Goal: Information Seeking & Learning: Check status

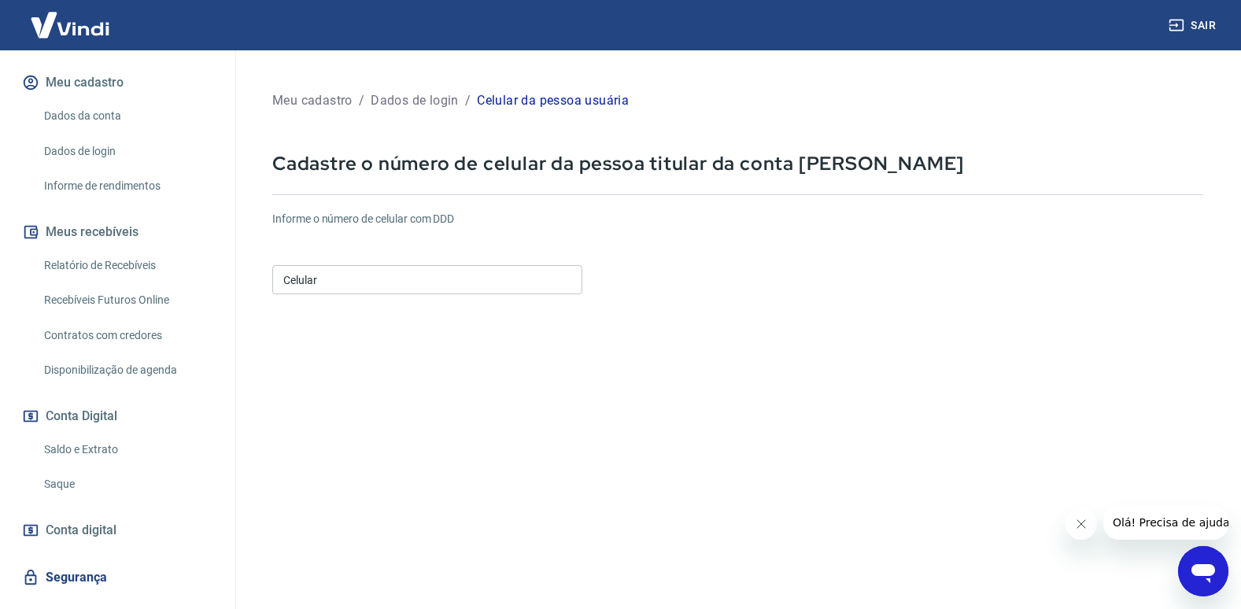
scroll to position [229, 0]
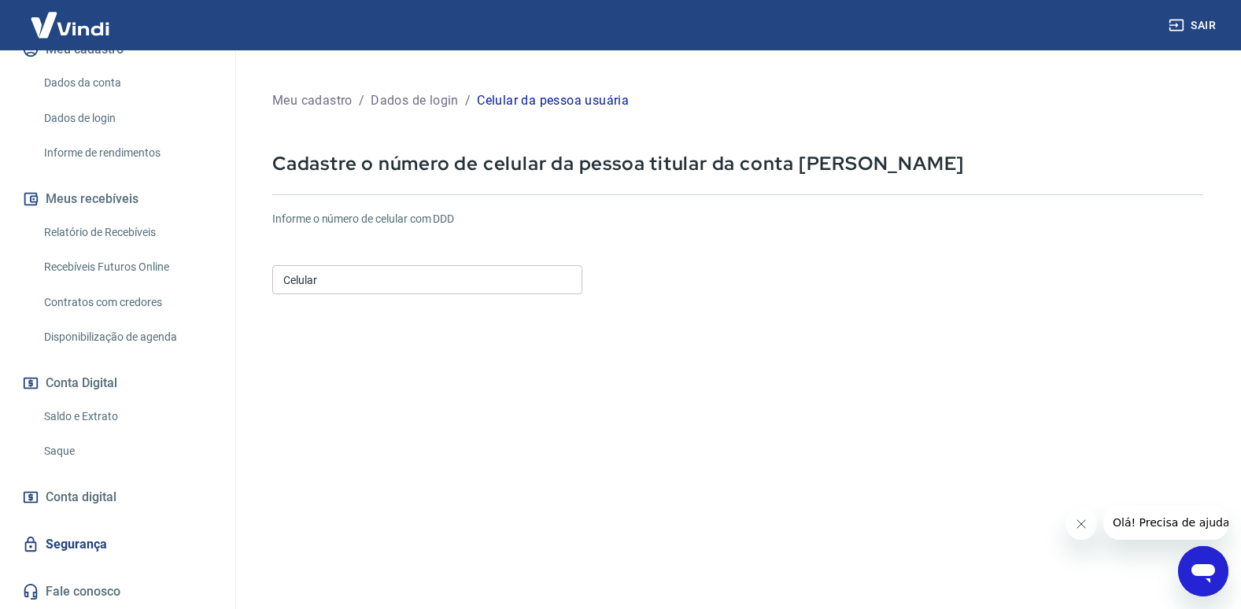
click at [111, 420] on link "Saldo e Extrato" at bounding box center [127, 417] width 179 height 32
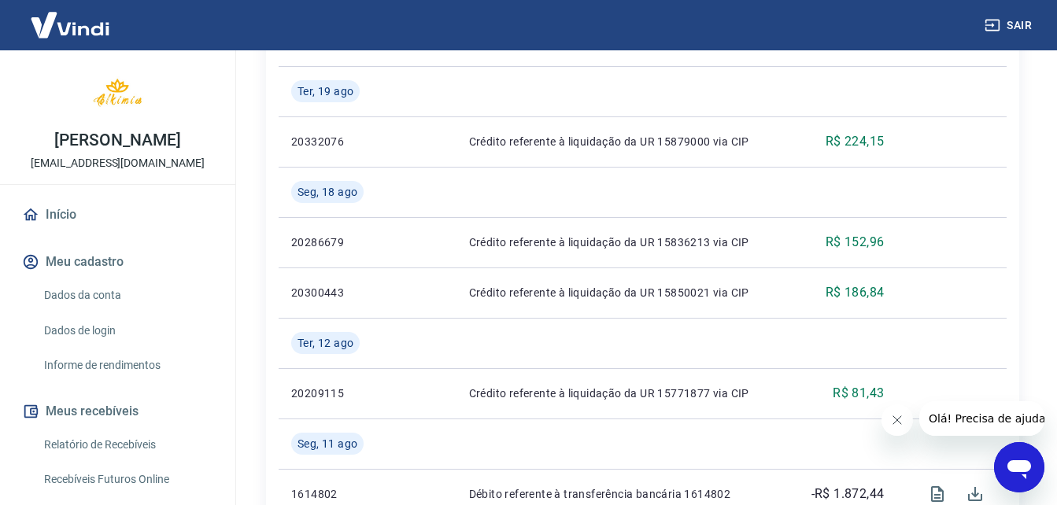
scroll to position [537, 0]
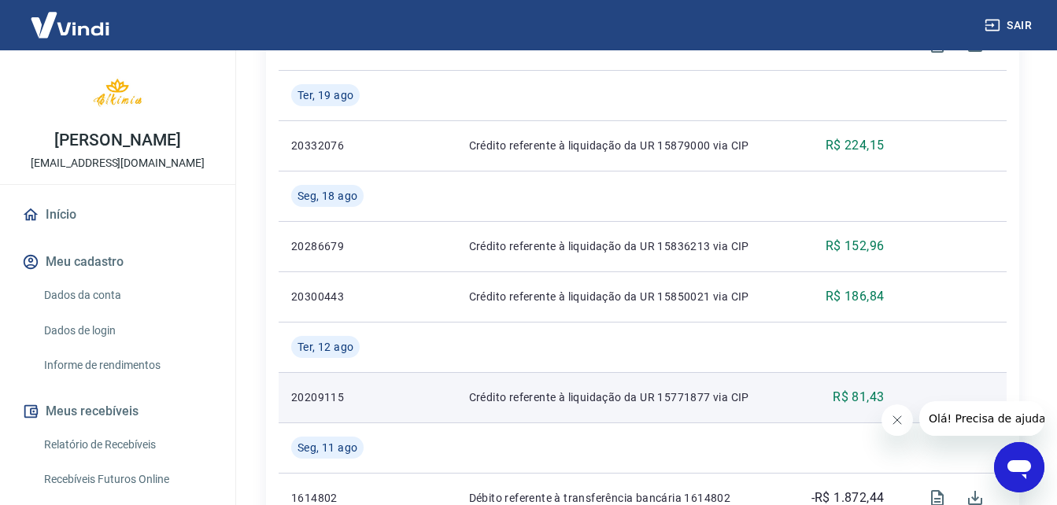
click at [606, 381] on td "Crédito referente à liquidação da UR 15771877 via CIP" at bounding box center [624, 397] width 334 height 50
click at [608, 393] on p "Crédito referente à liquidação da UR 15771877 via CIP" at bounding box center [623, 398] width 309 height 16
click at [323, 404] on p "20209115" at bounding box center [333, 398] width 84 height 16
drag, startPoint x: 340, startPoint y: 400, endPoint x: 290, endPoint y: 400, distance: 50.4
click at [290, 400] on td "20209115" at bounding box center [333, 397] width 109 height 50
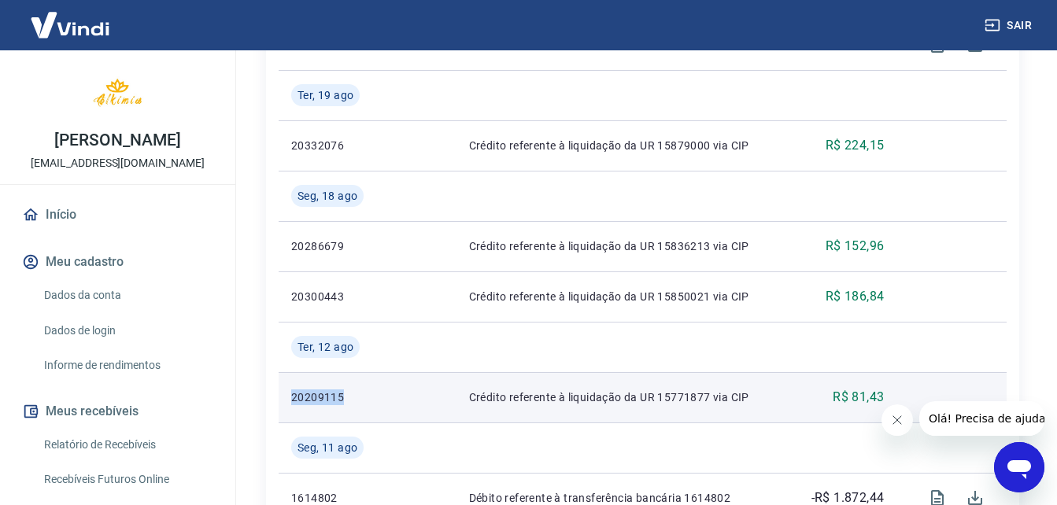
copy p "20209115"
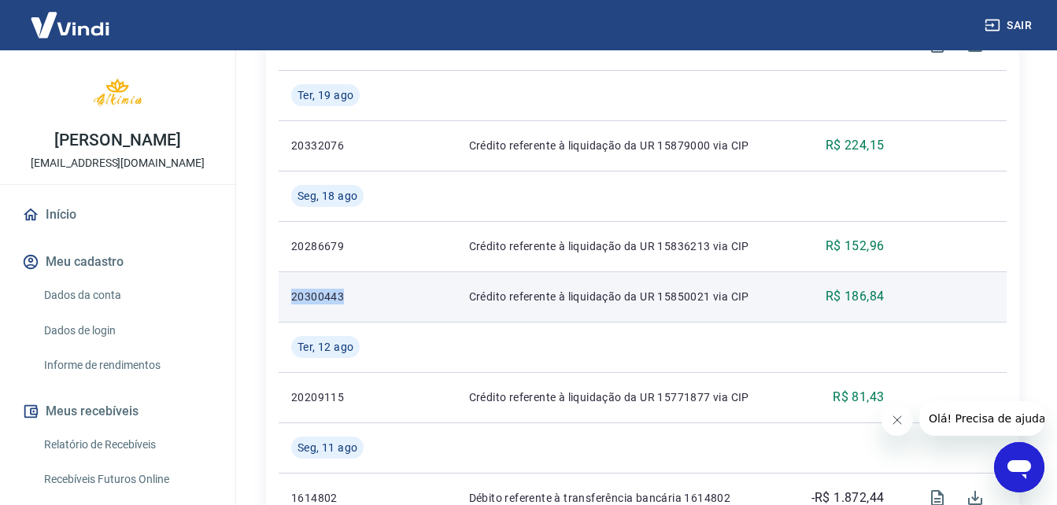
drag, startPoint x: 354, startPoint y: 298, endPoint x: 283, endPoint y: 297, distance: 70.9
click at [283, 297] on td "20300443" at bounding box center [333, 297] width 109 height 50
copy p "20300443"
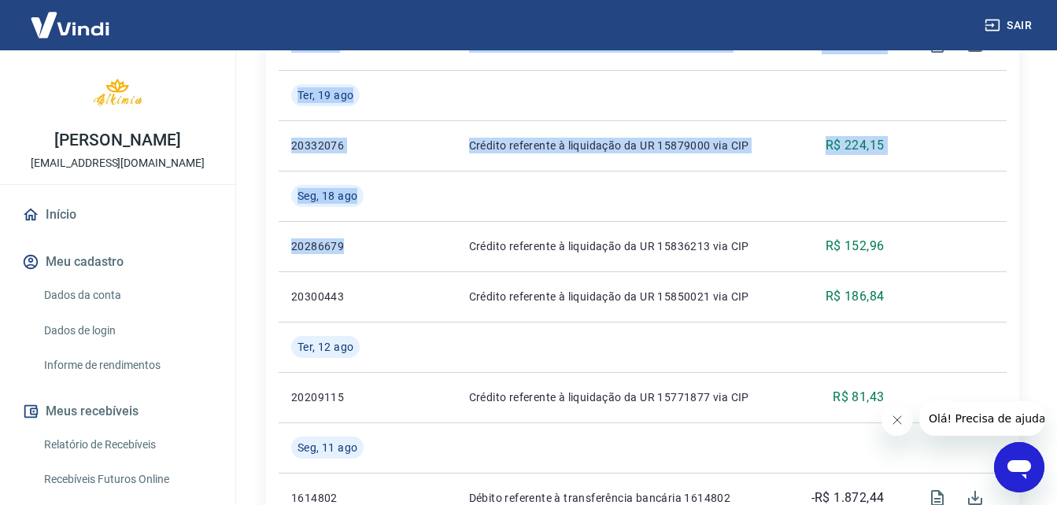
drag, startPoint x: 345, startPoint y: 247, endPoint x: 276, endPoint y: 247, distance: 69.3
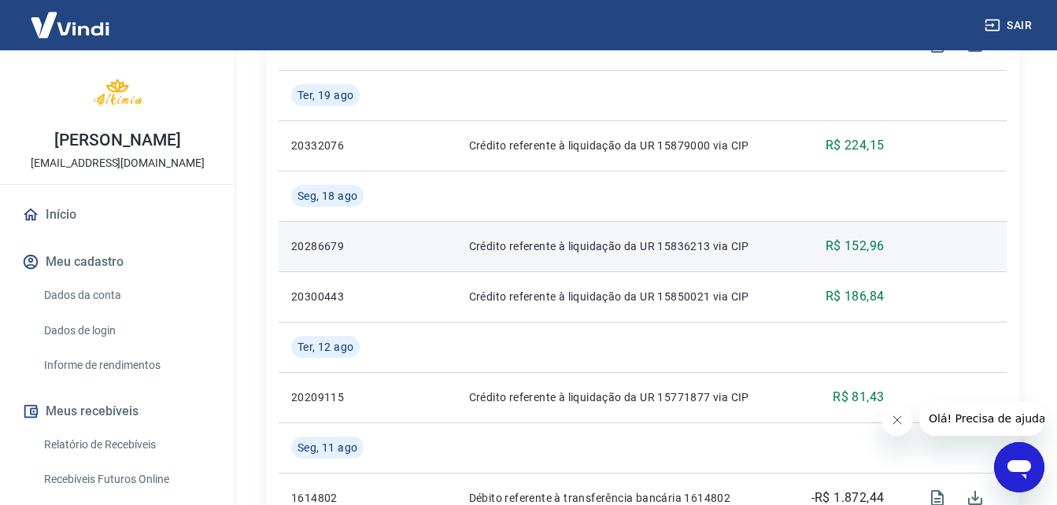
drag, startPoint x: 276, startPoint y: 247, endPoint x: 379, endPoint y: 244, distance: 103.2
click at [405, 235] on td at bounding box center [422, 246] width 68 height 50
drag, startPoint x: 345, startPoint y: 248, endPoint x: 290, endPoint y: 248, distance: 54.3
click at [290, 248] on td "20286679" at bounding box center [333, 246] width 109 height 50
copy p "20286679"
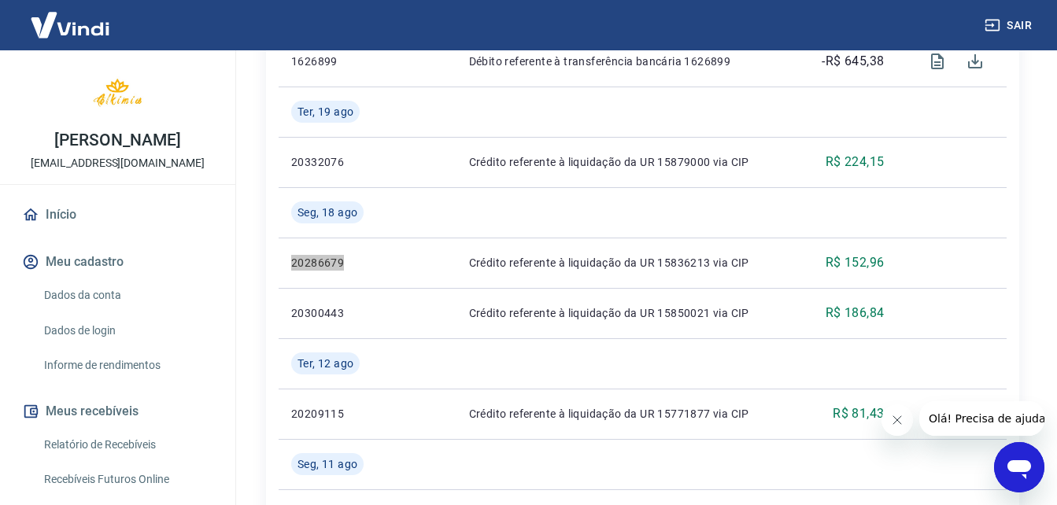
scroll to position [522, 0]
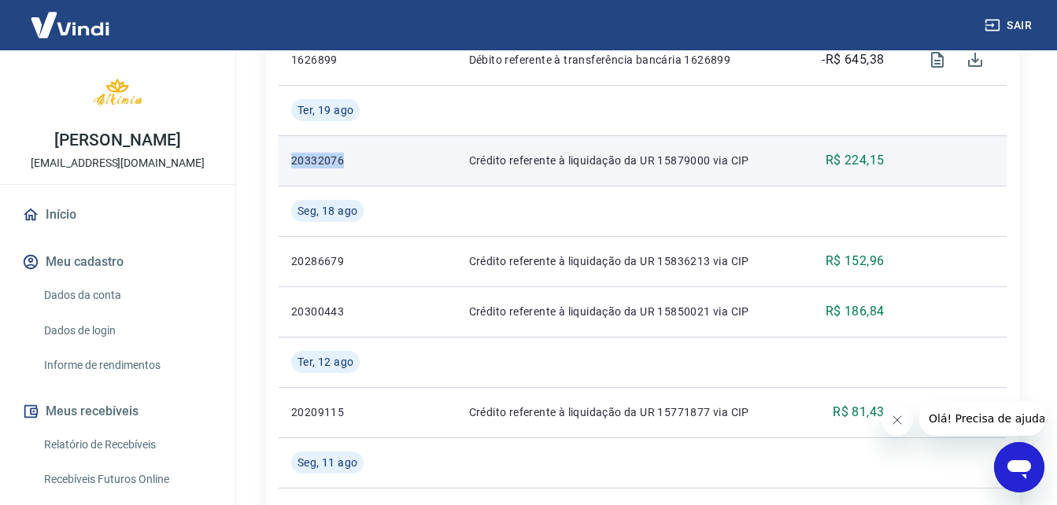
drag, startPoint x: 351, startPoint y: 157, endPoint x: 290, endPoint y: 161, distance: 60.7
click at [290, 161] on td "20332076" at bounding box center [333, 160] width 109 height 50
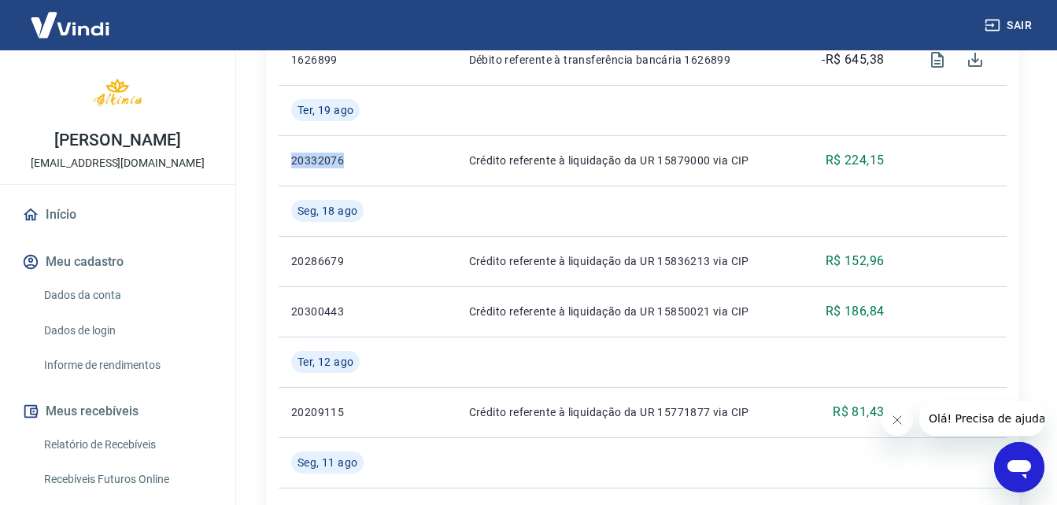
copy p "20332076"
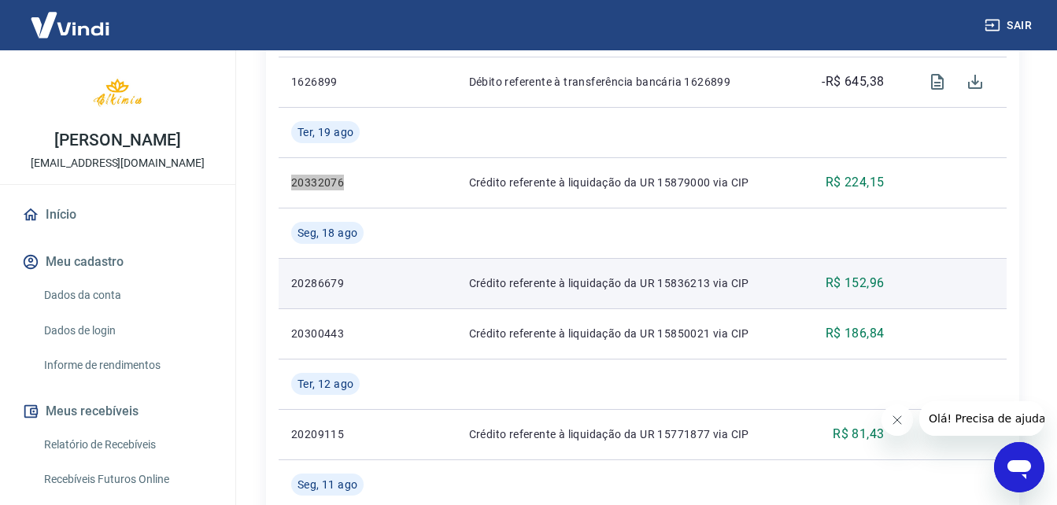
scroll to position [516, 0]
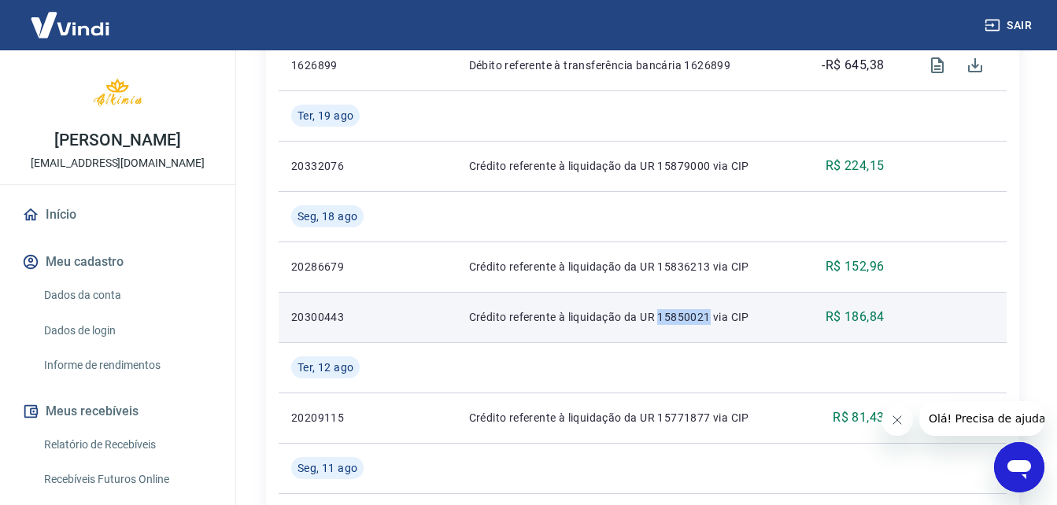
drag, startPoint x: 657, startPoint y: 321, endPoint x: 707, endPoint y: 317, distance: 49.7
click at [707, 317] on p "Crédito referente à liquidação da UR 15850021 via CIP" at bounding box center [623, 317] width 309 height 16
copy p "15850021"
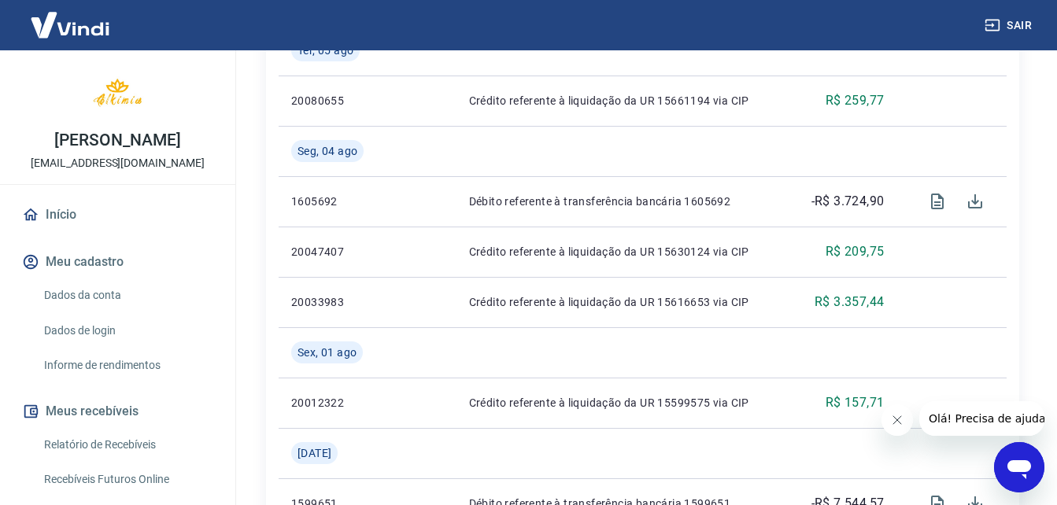
scroll to position [1198, 0]
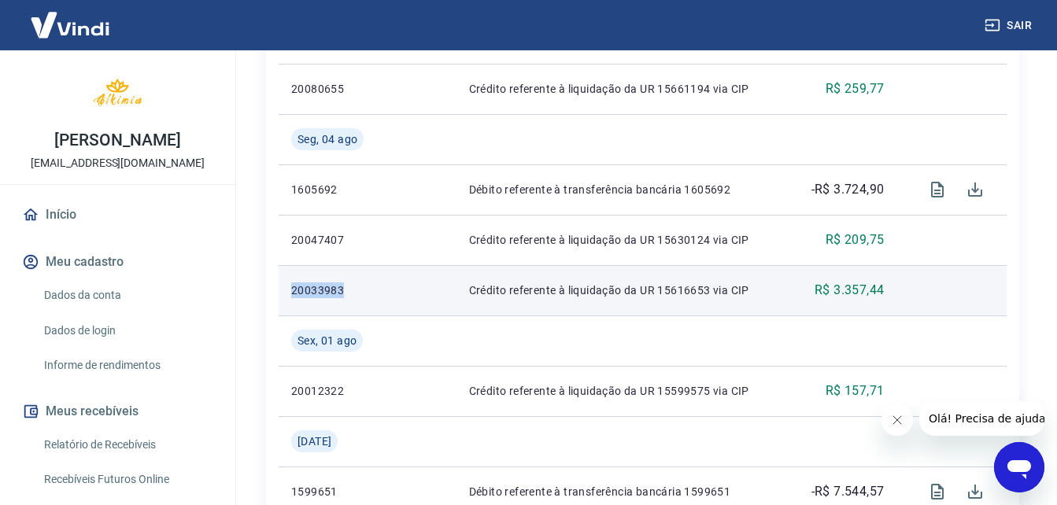
drag, startPoint x: 368, startPoint y: 288, endPoint x: 285, endPoint y: 293, distance: 83.6
click at [285, 293] on td "20033983" at bounding box center [333, 290] width 109 height 50
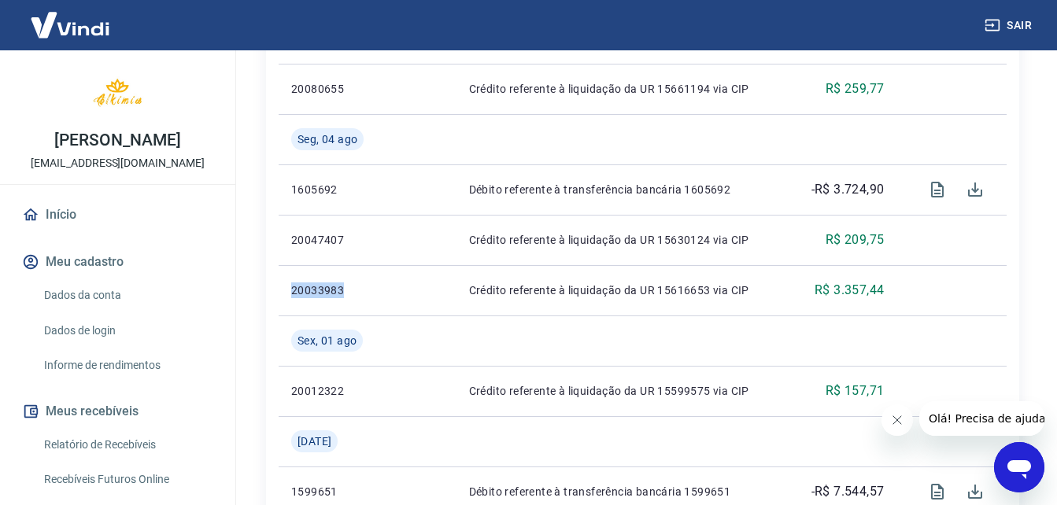
copy p "20033983"
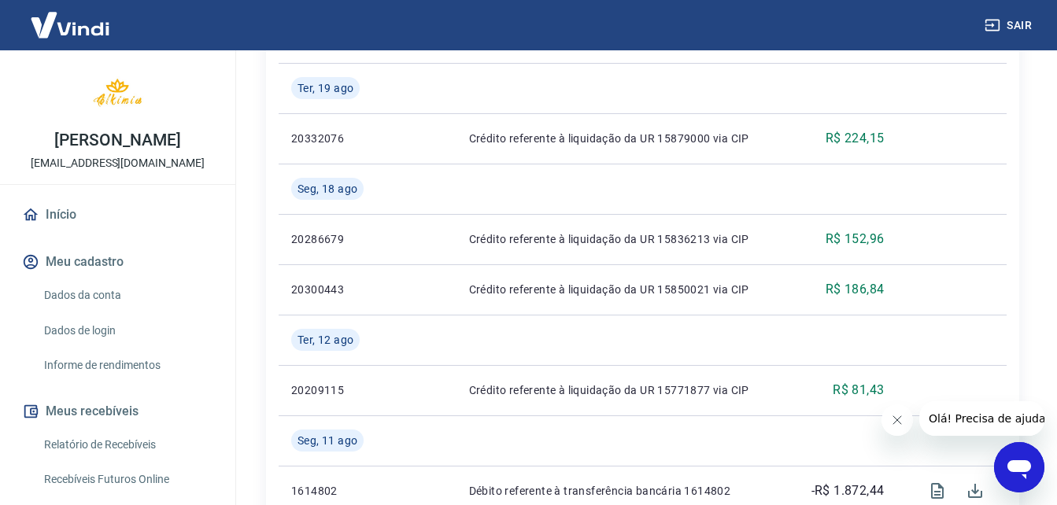
scroll to position [540, 0]
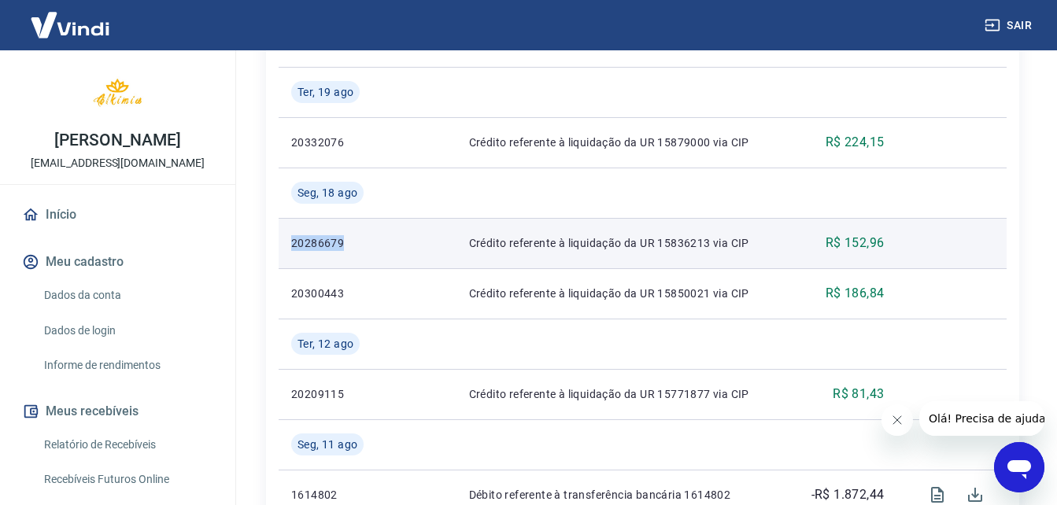
drag, startPoint x: 356, startPoint y: 242, endPoint x: 290, endPoint y: 235, distance: 65.7
click at [290, 236] on td "20286679" at bounding box center [333, 243] width 109 height 50
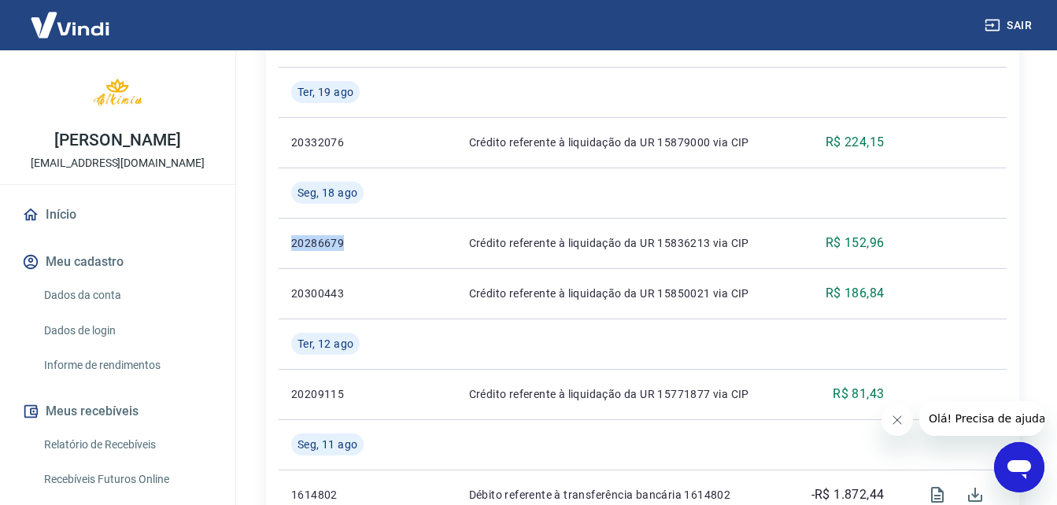
copy p "20286679"
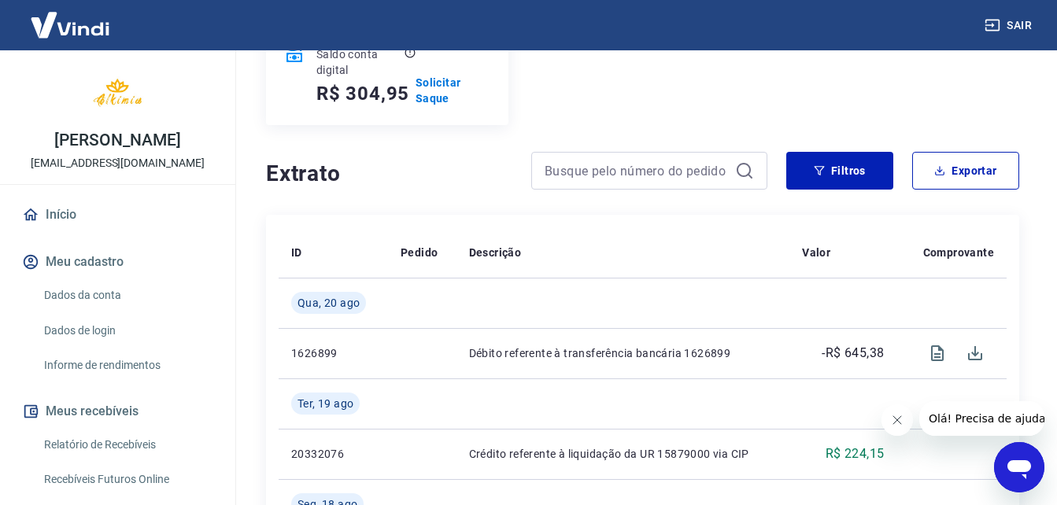
scroll to position [209, 0]
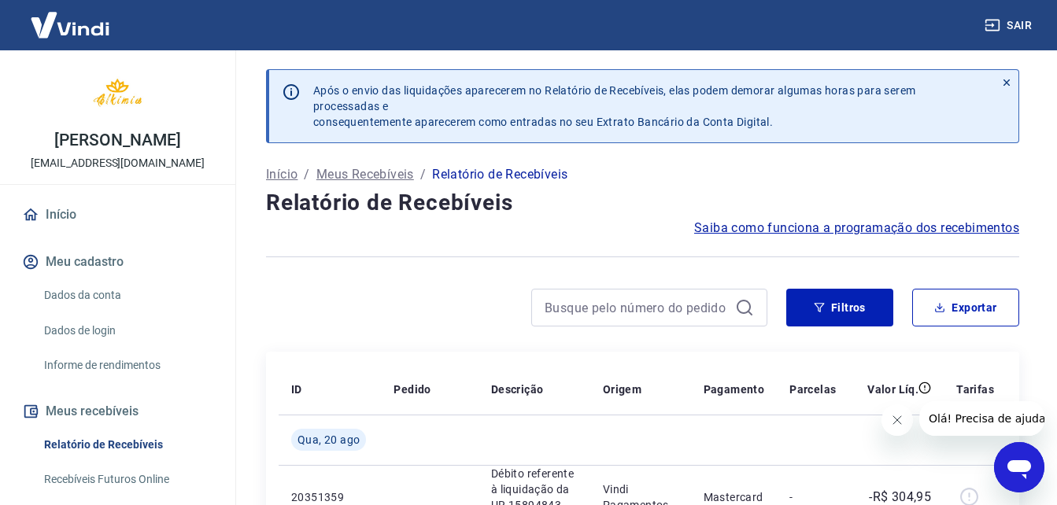
drag, startPoint x: 1056, startPoint y: 67, endPoint x: 1056, endPoint y: 87, distance: 19.7
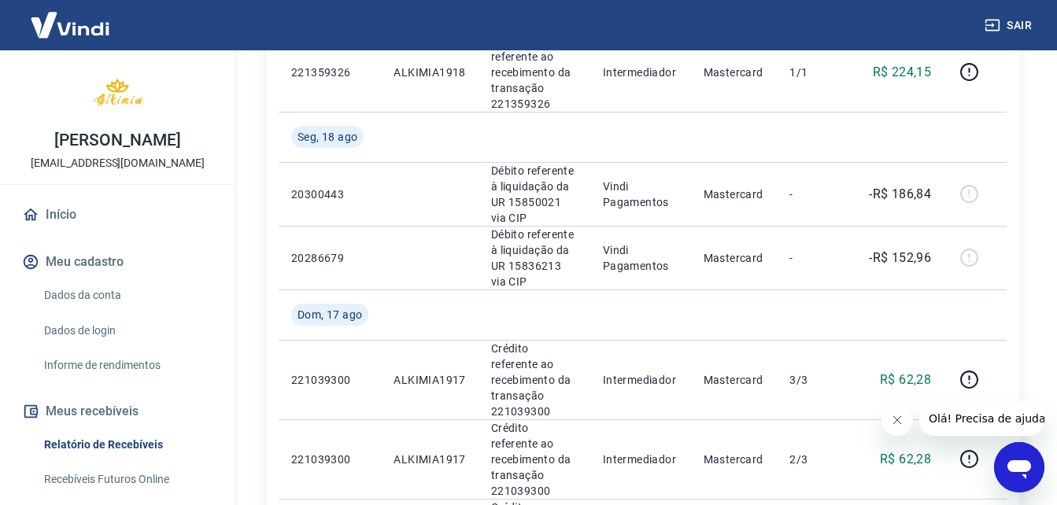
scroll to position [694, 0]
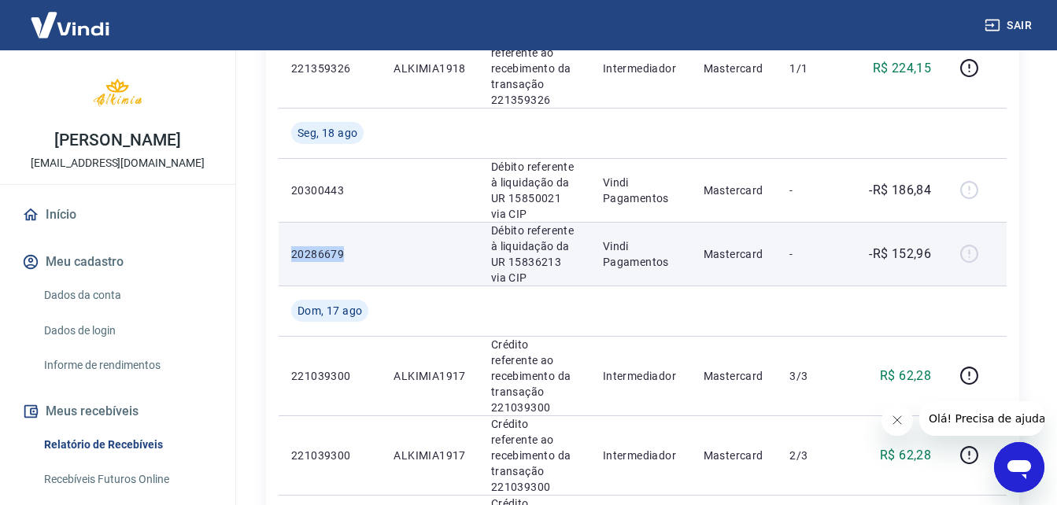
drag, startPoint x: 364, startPoint y: 224, endPoint x: 286, endPoint y: 230, distance: 79.0
click at [286, 230] on td "20286679" at bounding box center [330, 254] width 102 height 64
copy p "20286679"
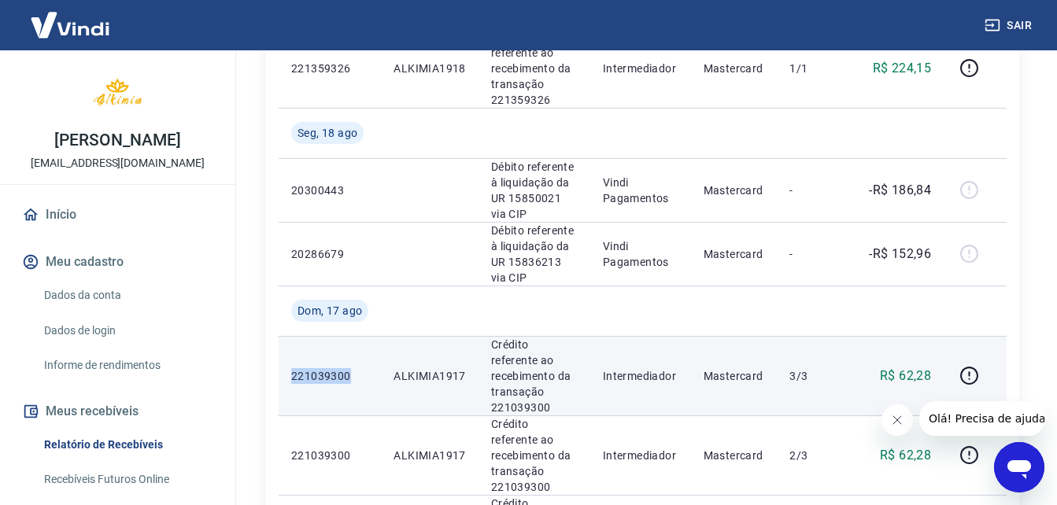
drag, startPoint x: 350, startPoint y: 335, endPoint x: 285, endPoint y: 337, distance: 65.4
click at [285, 337] on td "221039300" at bounding box center [330, 376] width 102 height 80
copy p "221039300"
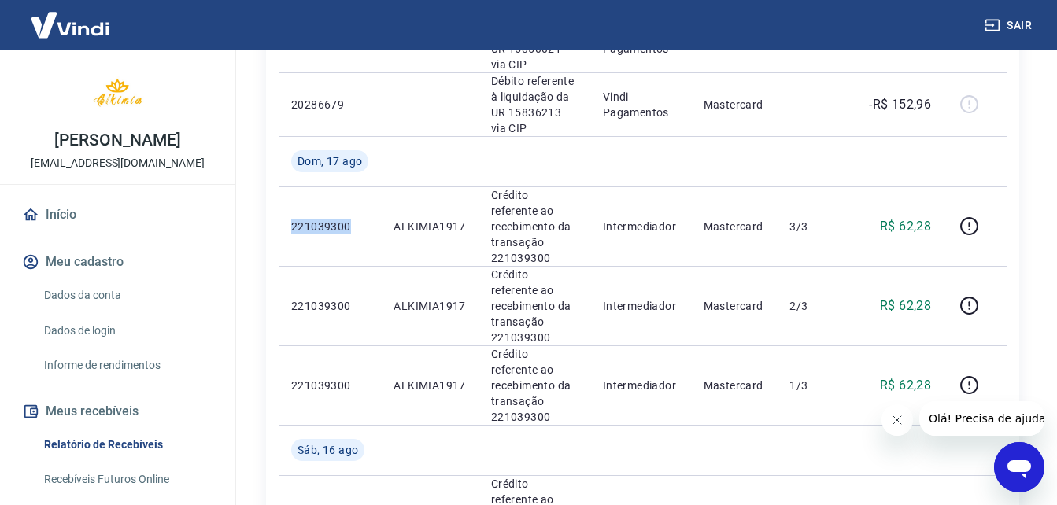
scroll to position [865, 0]
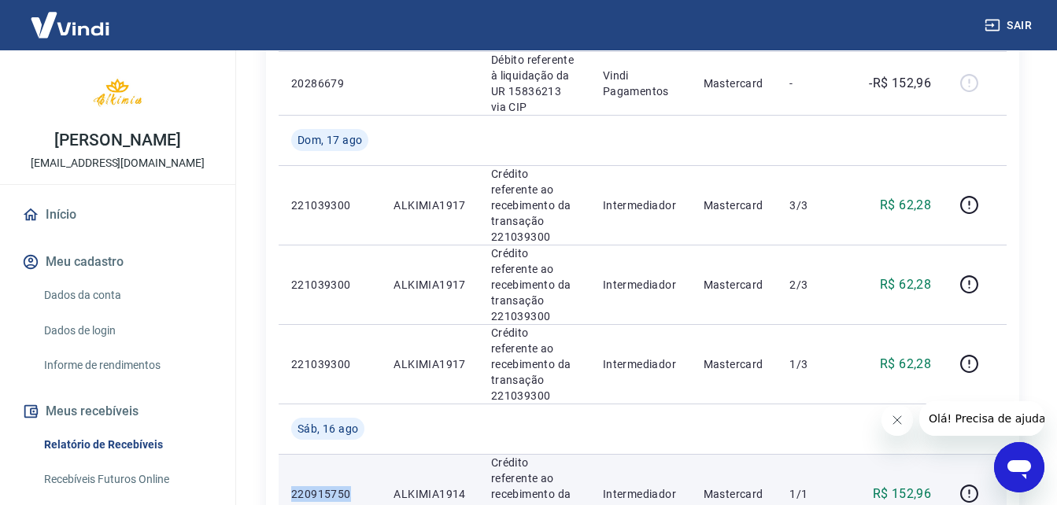
drag, startPoint x: 360, startPoint y: 414, endPoint x: 292, endPoint y: 404, distance: 68.5
click at [292, 486] on p "220915750" at bounding box center [329, 494] width 77 height 16
copy p "220915750"
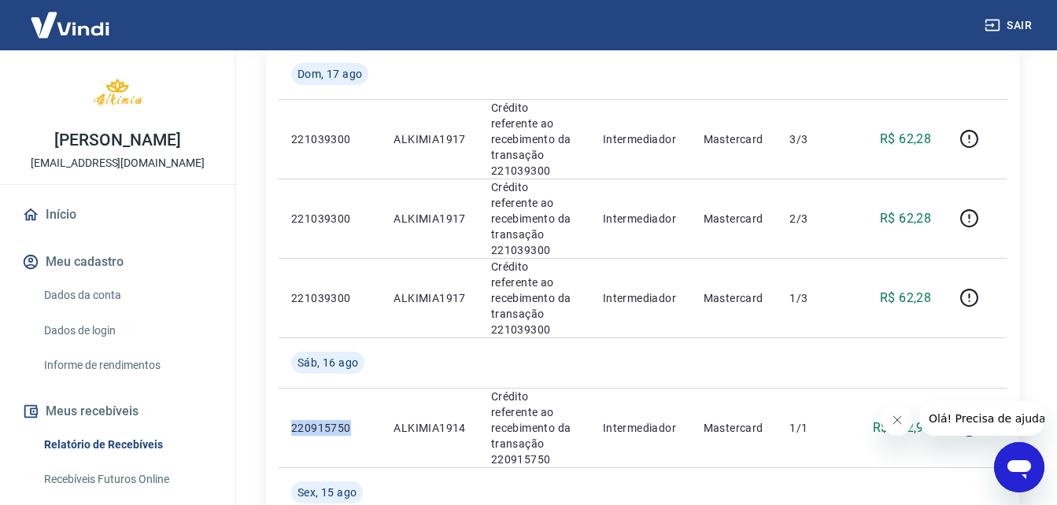
scroll to position [936, 0]
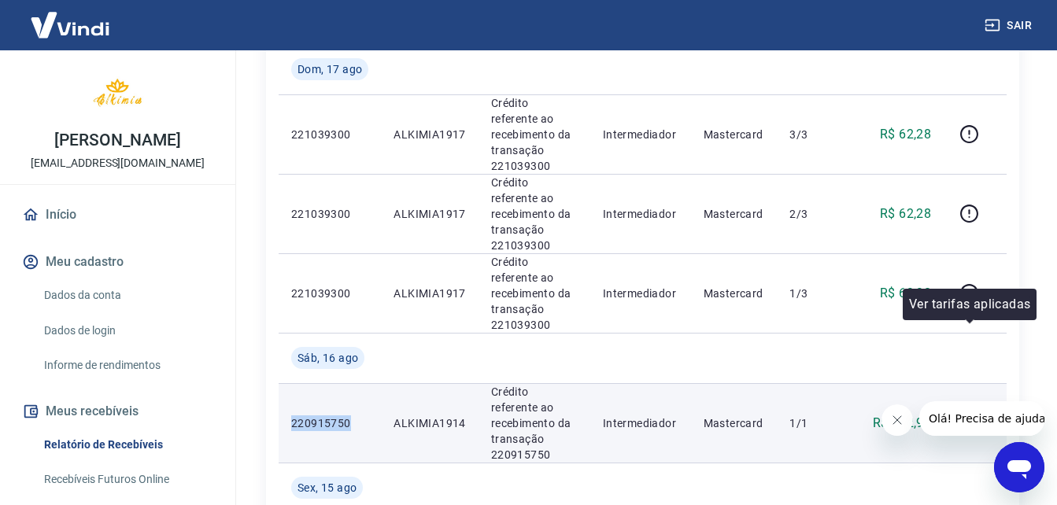
click at [962, 413] on icon "button" at bounding box center [970, 423] width 20 height 20
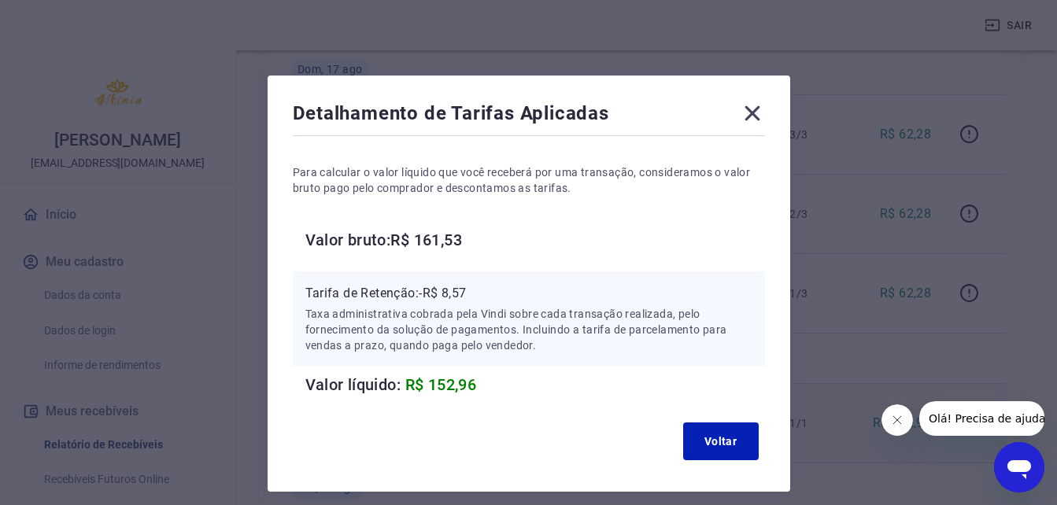
click at [757, 117] on icon at bounding box center [752, 113] width 25 height 25
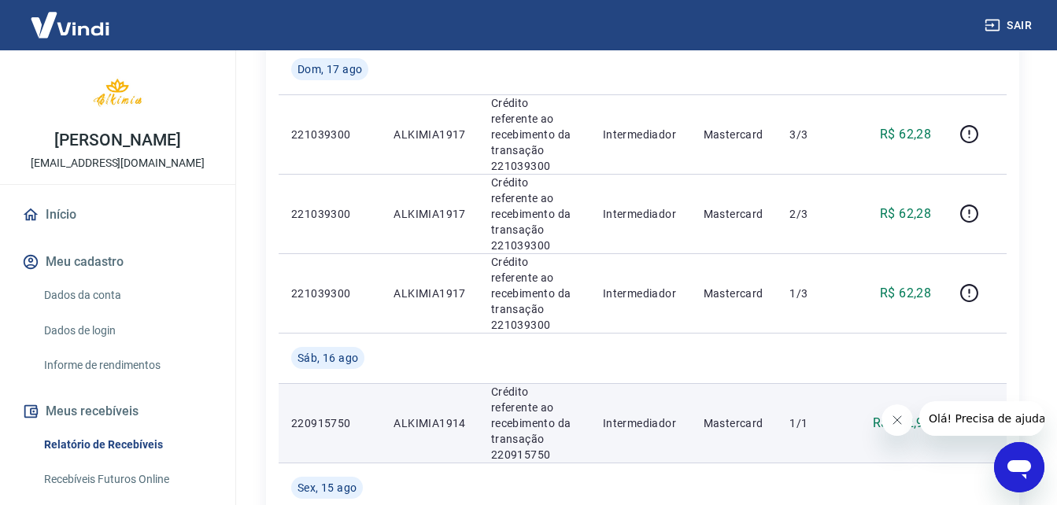
drag, startPoint x: 1056, startPoint y: 257, endPoint x: 1060, endPoint y: 266, distance: 9.2
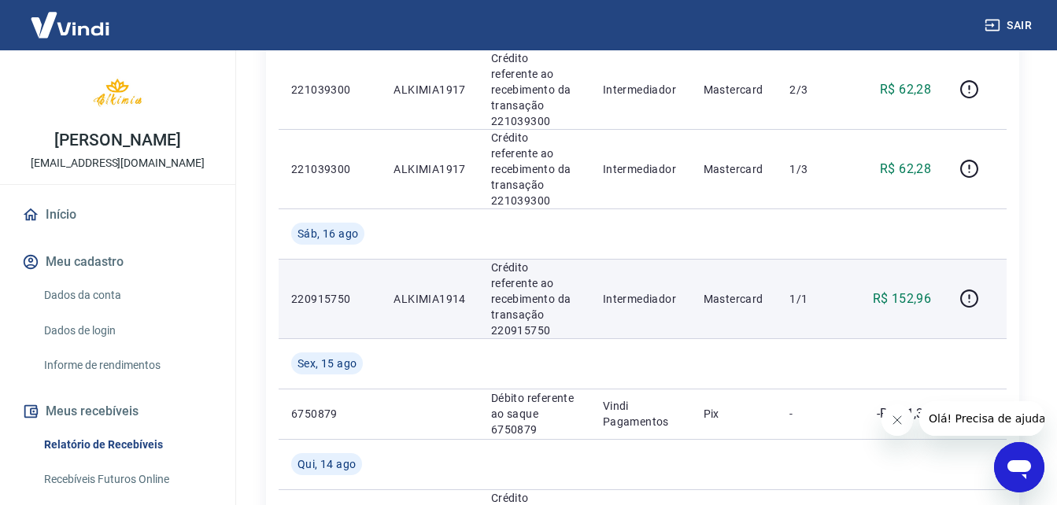
scroll to position [1086, 0]
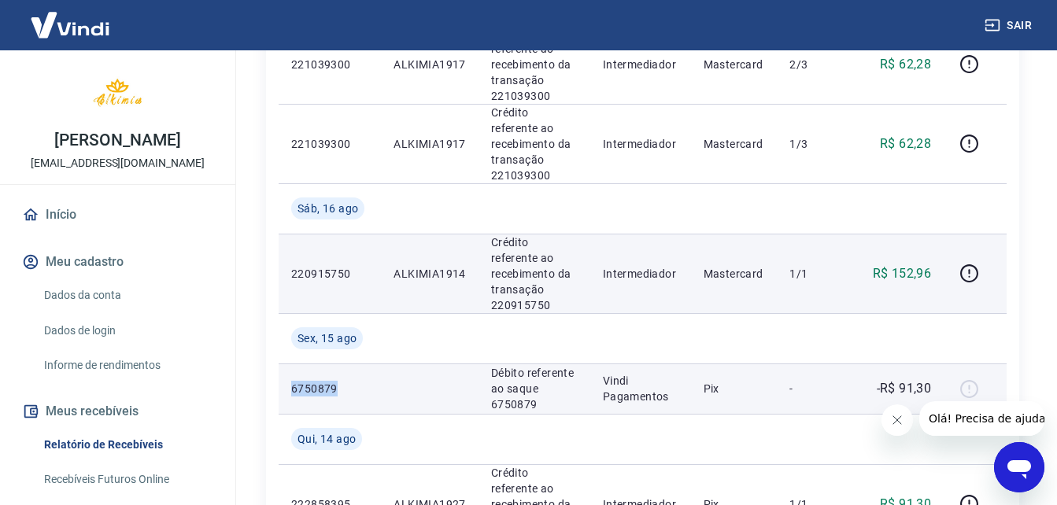
drag, startPoint x: 346, startPoint y: 291, endPoint x: 279, endPoint y: 295, distance: 67.0
click at [279, 364] on td "6750879" at bounding box center [330, 389] width 102 height 50
copy p "6750879"
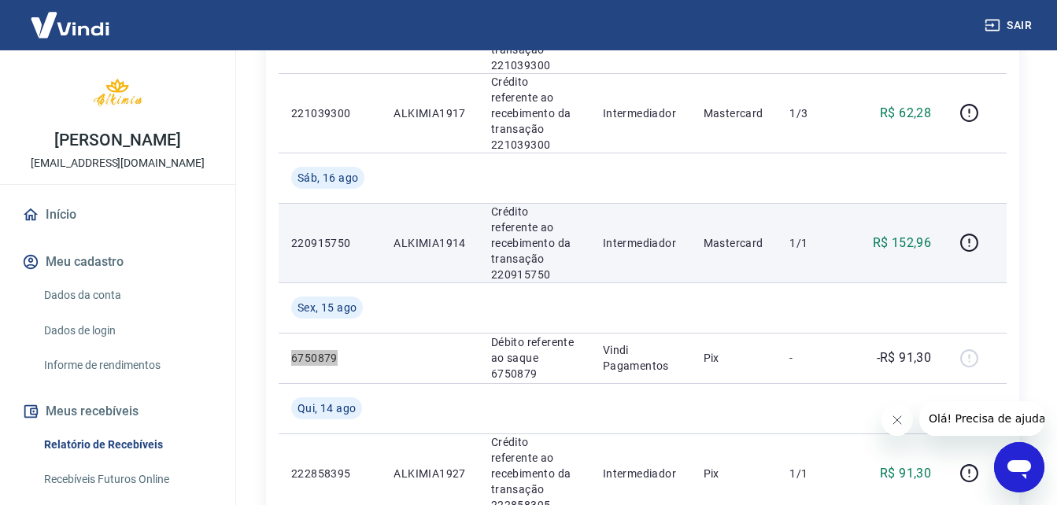
scroll to position [1117, 0]
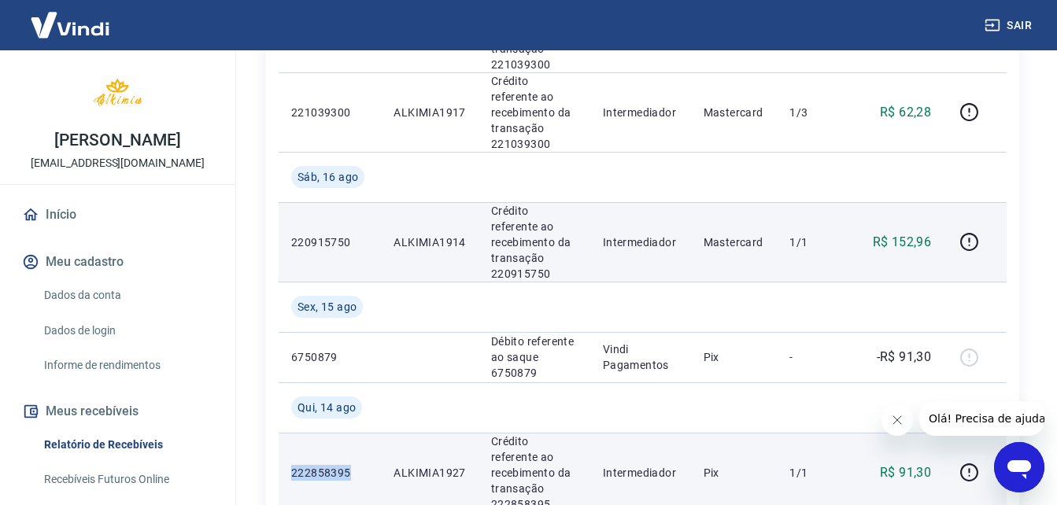
drag, startPoint x: 344, startPoint y: 373, endPoint x: 282, endPoint y: 373, distance: 62.2
click at [282, 433] on td "222858395" at bounding box center [330, 473] width 102 height 80
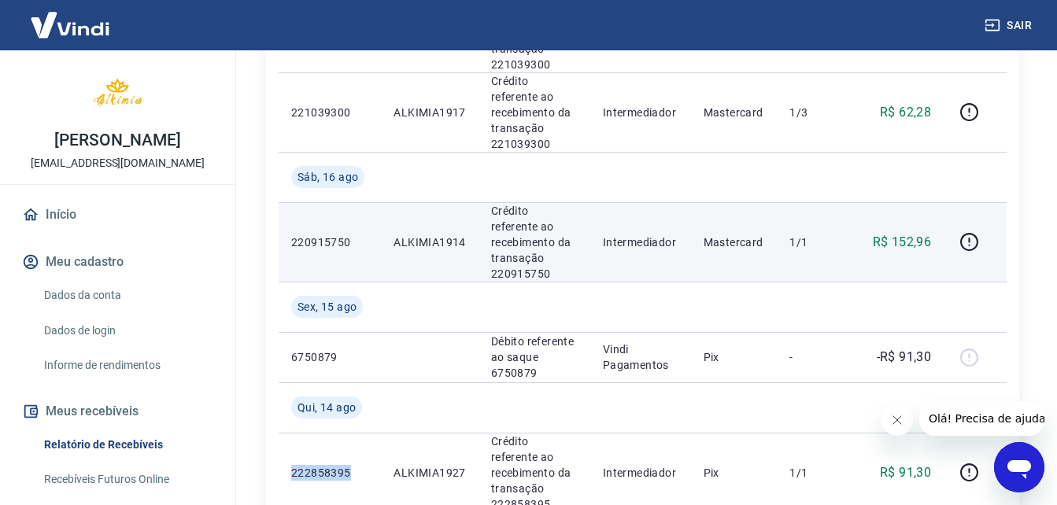
copy p "222858395"
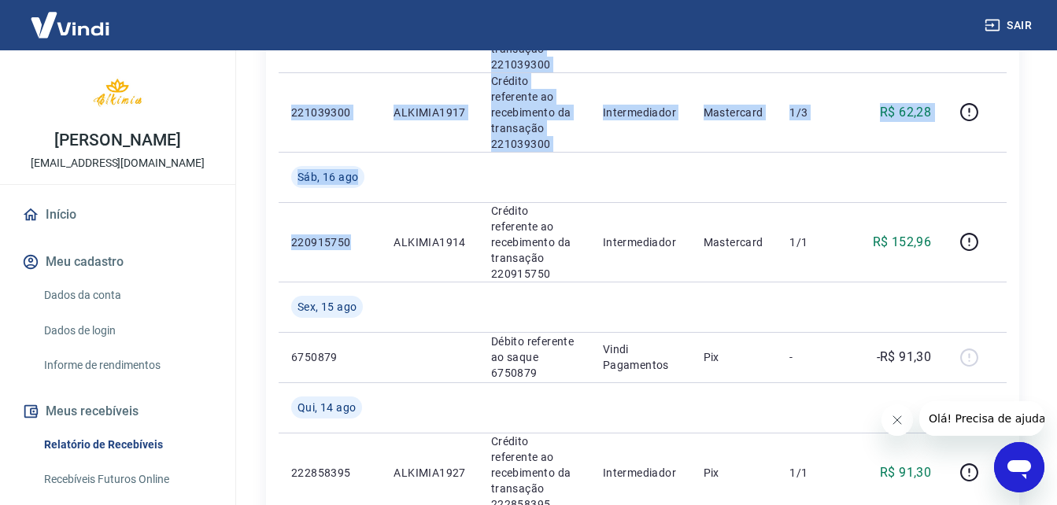
drag, startPoint x: 354, startPoint y: 157, endPoint x: 271, endPoint y: 155, distance: 83.5
click at [266, 157] on div "ID Pedido Descrição Origem Pagamento Parcelas Valor Líq. Tarifas Qua, 20 ago 20…" at bounding box center [642, 269] width 753 height 2068
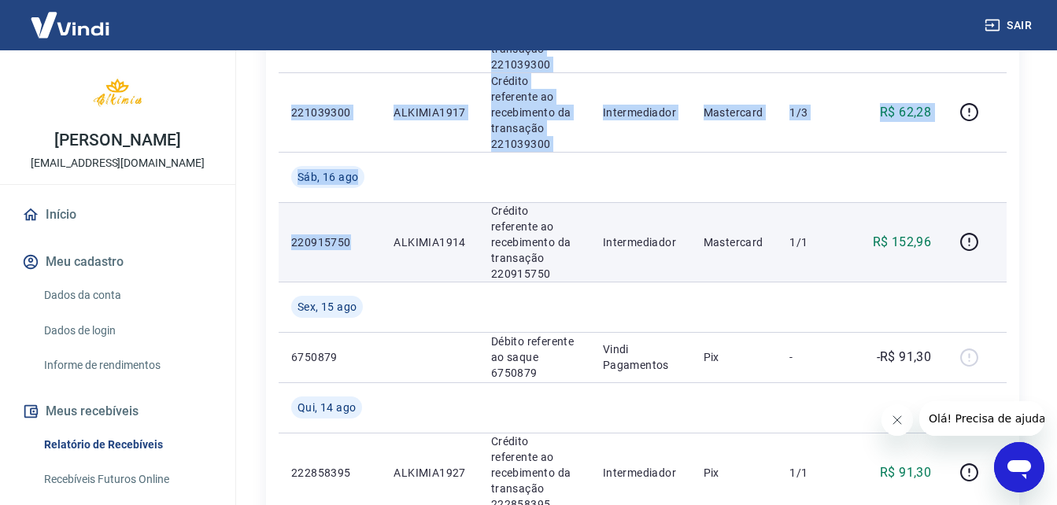
click at [353, 235] on p "220915750" at bounding box center [329, 243] width 77 height 16
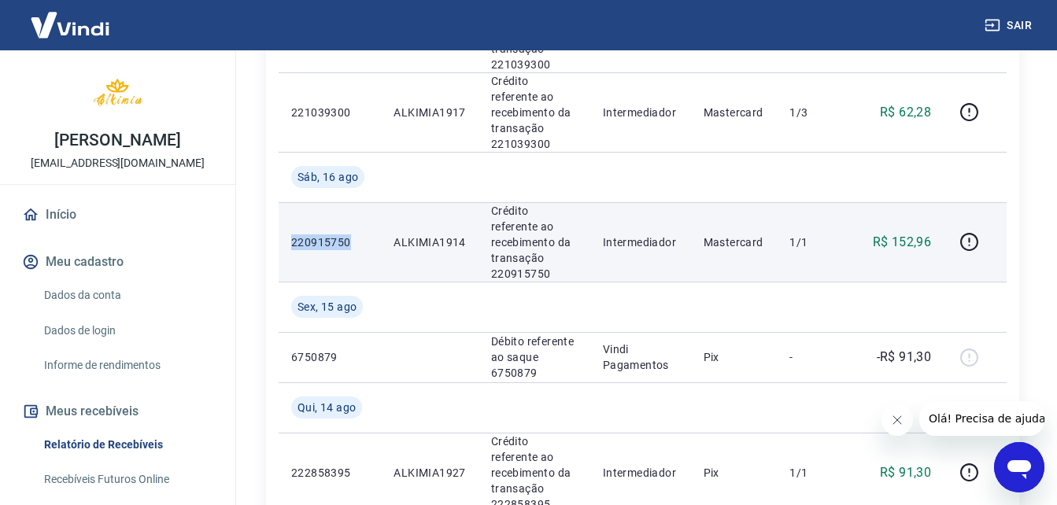
drag, startPoint x: 334, startPoint y: 156, endPoint x: 298, endPoint y: 156, distance: 36.2
click at [298, 235] on p "220915750" at bounding box center [329, 243] width 77 height 16
copy p "220915750"
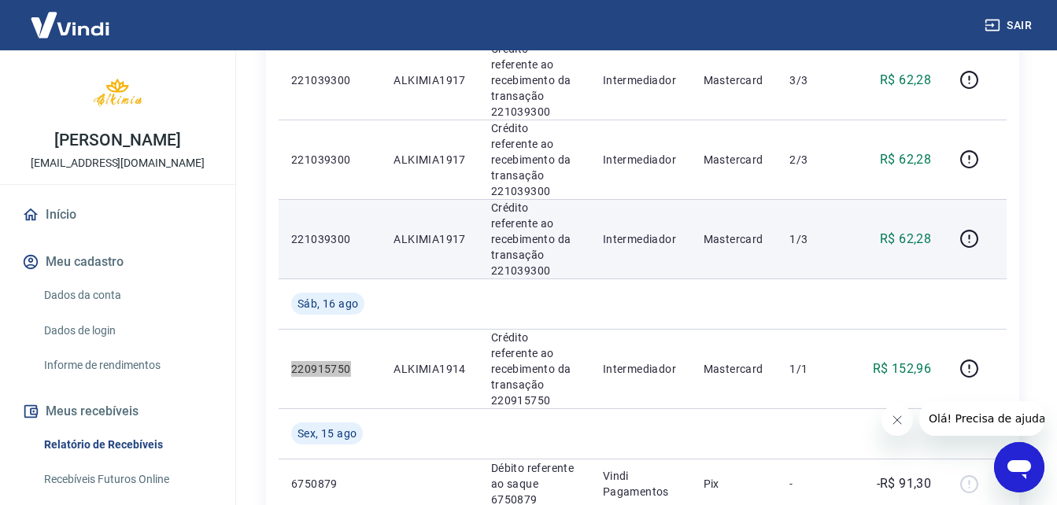
scroll to position [987, 0]
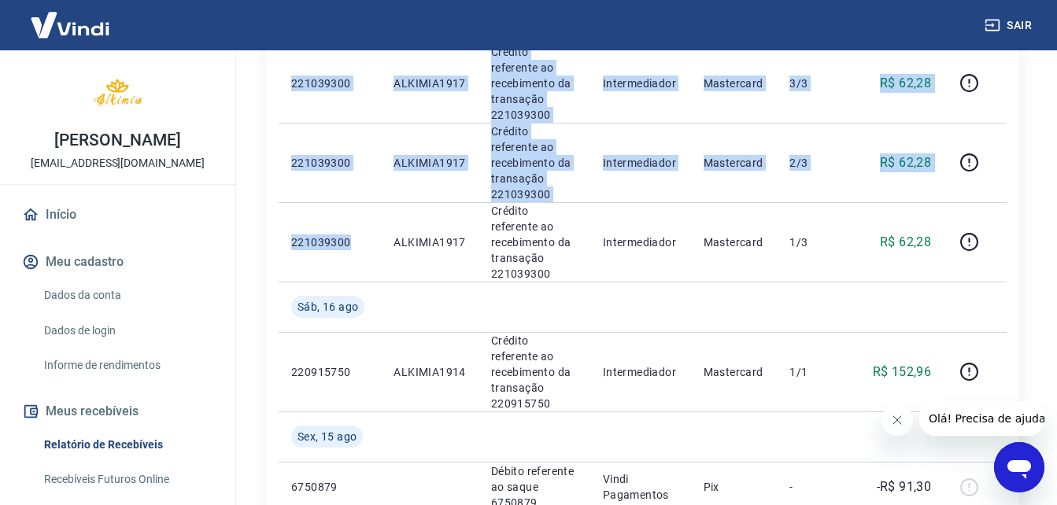
drag, startPoint x: 349, startPoint y: 172, endPoint x: 264, endPoint y: 165, distance: 85.4
click at [264, 165] on div "Após o envio das liquidações aparecerem no Relatório de Recebíveis, elas podem …" at bounding box center [642, 336] width 791 height 2547
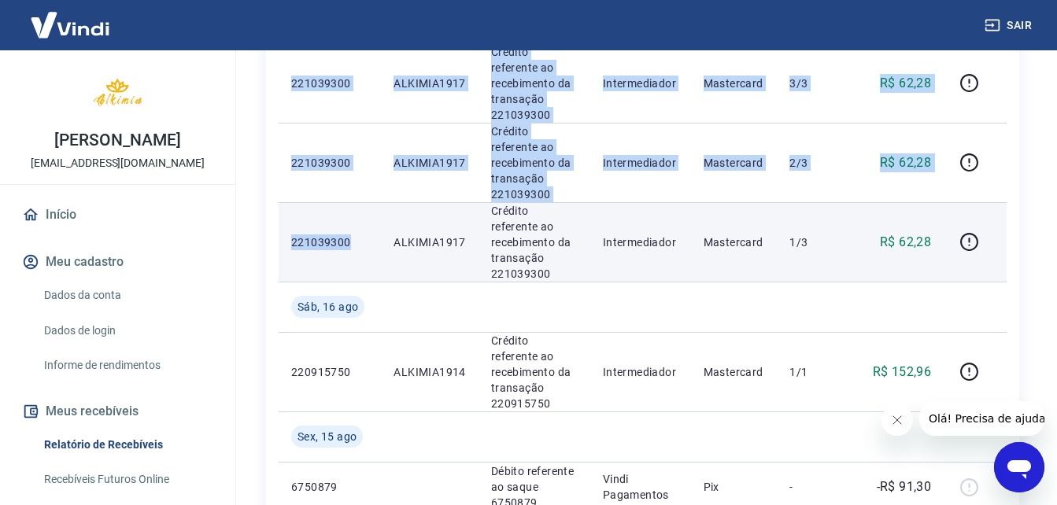
drag, startPoint x: 264, startPoint y: 165, endPoint x: 341, endPoint y: 176, distance: 78.0
click at [341, 235] on p "221039300" at bounding box center [329, 243] width 77 height 16
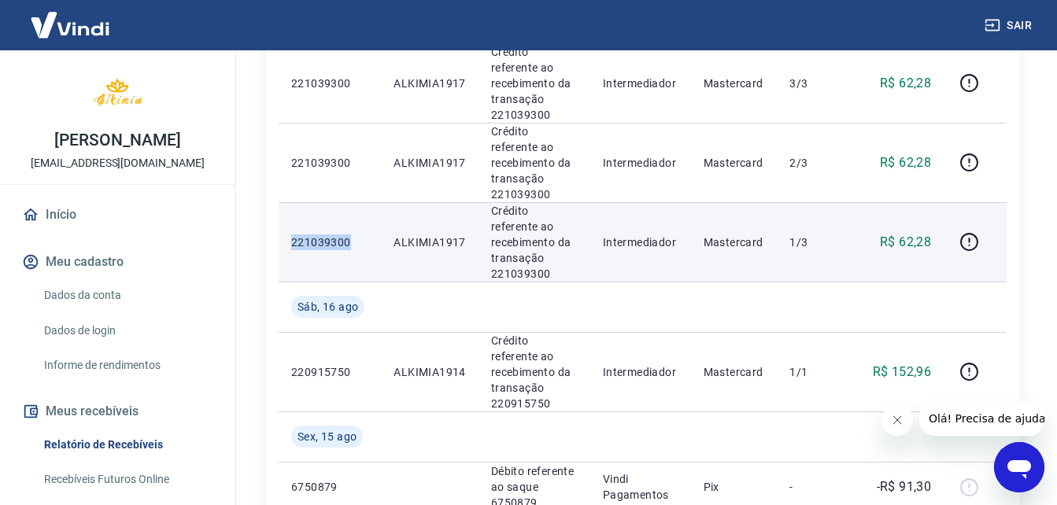
drag, startPoint x: 351, startPoint y: 171, endPoint x: 293, endPoint y: 170, distance: 58.3
click at [293, 235] on p "221039300" at bounding box center [329, 243] width 77 height 16
copy p "221039300"
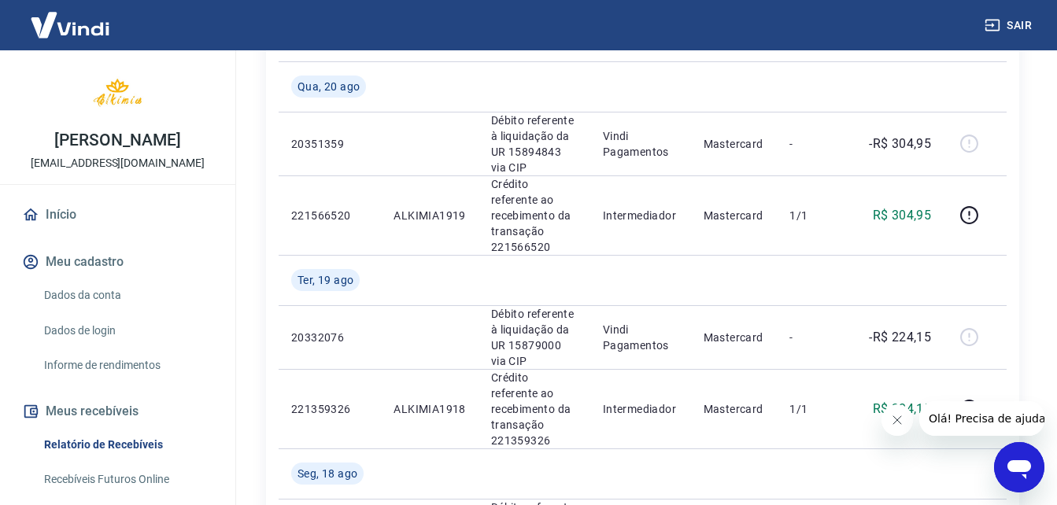
scroll to position [366, 0]
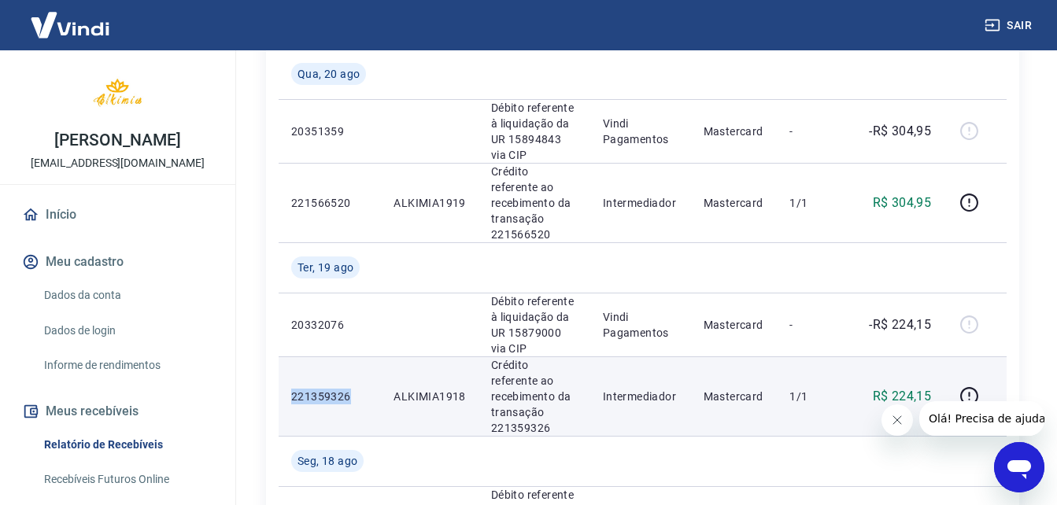
drag, startPoint x: 362, startPoint y: 371, endPoint x: 290, endPoint y: 367, distance: 71.7
click at [290, 367] on td "221359326" at bounding box center [330, 397] width 102 height 80
copy p "221359326"
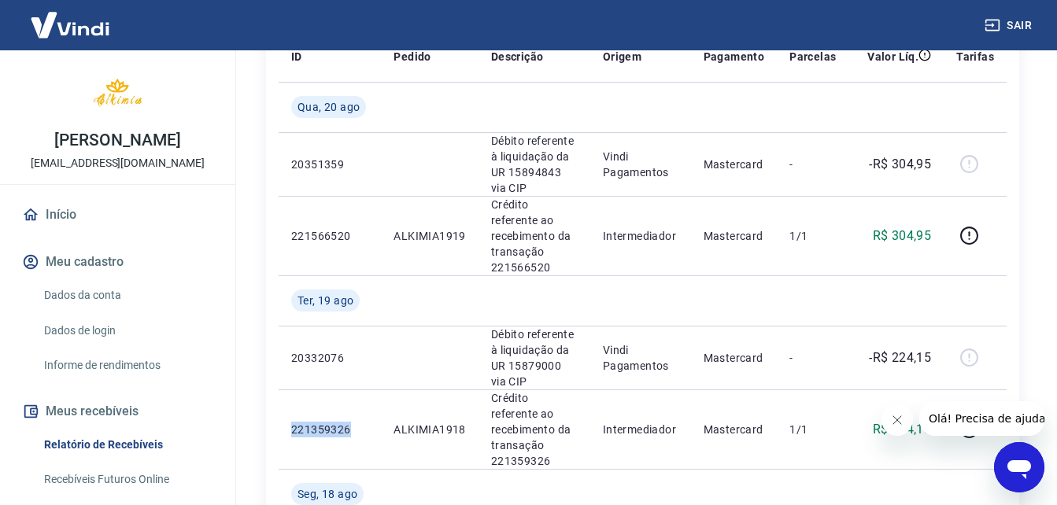
scroll to position [295, 0]
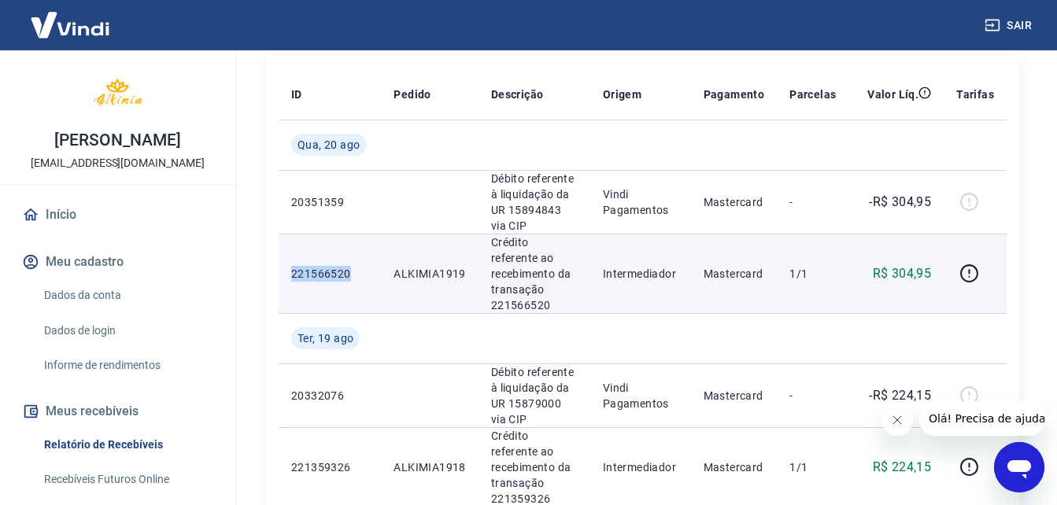
drag, startPoint x: 356, startPoint y: 267, endPoint x: 290, endPoint y: 265, distance: 65.4
click at [290, 265] on td "221566520" at bounding box center [330, 274] width 102 height 80
copy p "221566520"
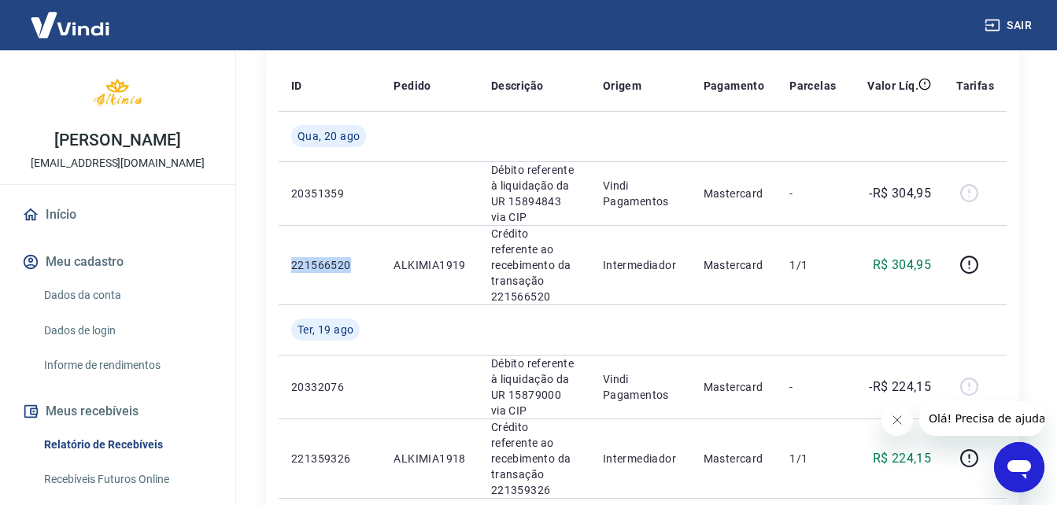
scroll to position [287, 0]
